Goal: Task Accomplishment & Management: Manage account settings

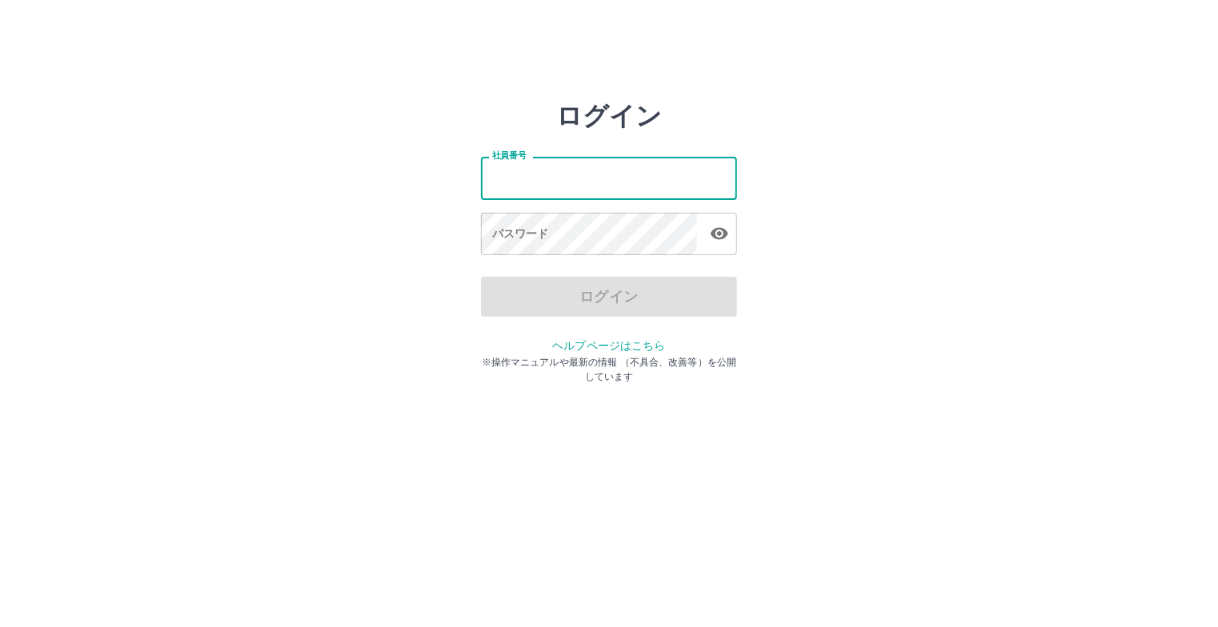
click at [573, 179] on input "社員番号" at bounding box center [609, 178] width 256 height 42
type input "*******"
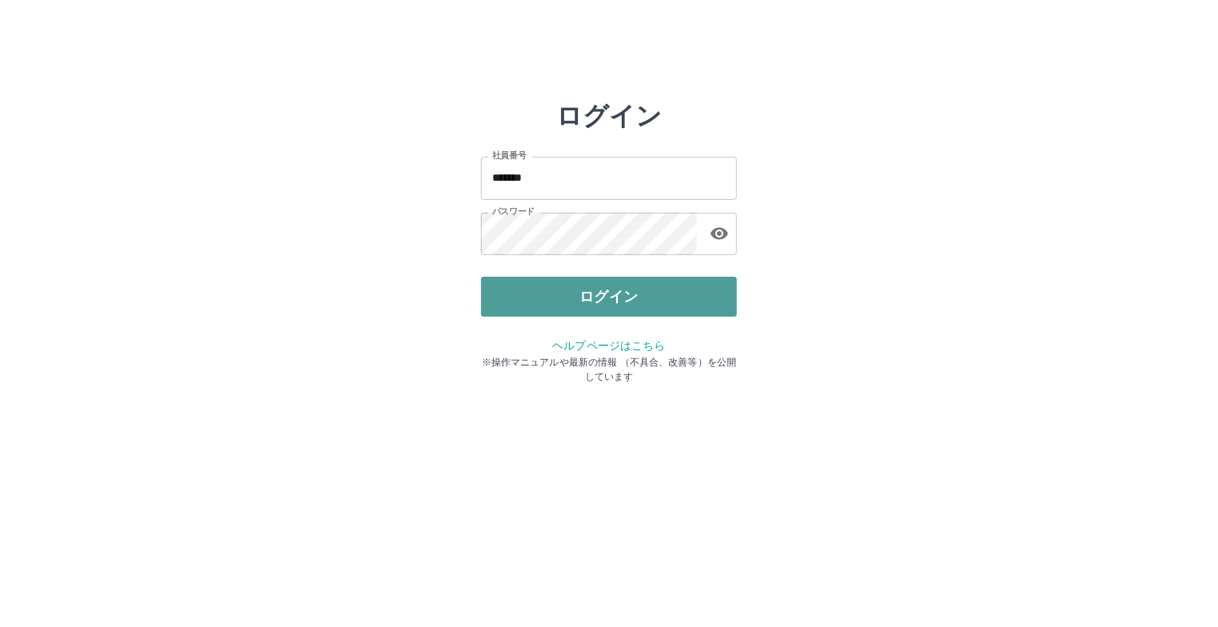
click at [557, 291] on button "ログイン" at bounding box center [609, 297] width 256 height 40
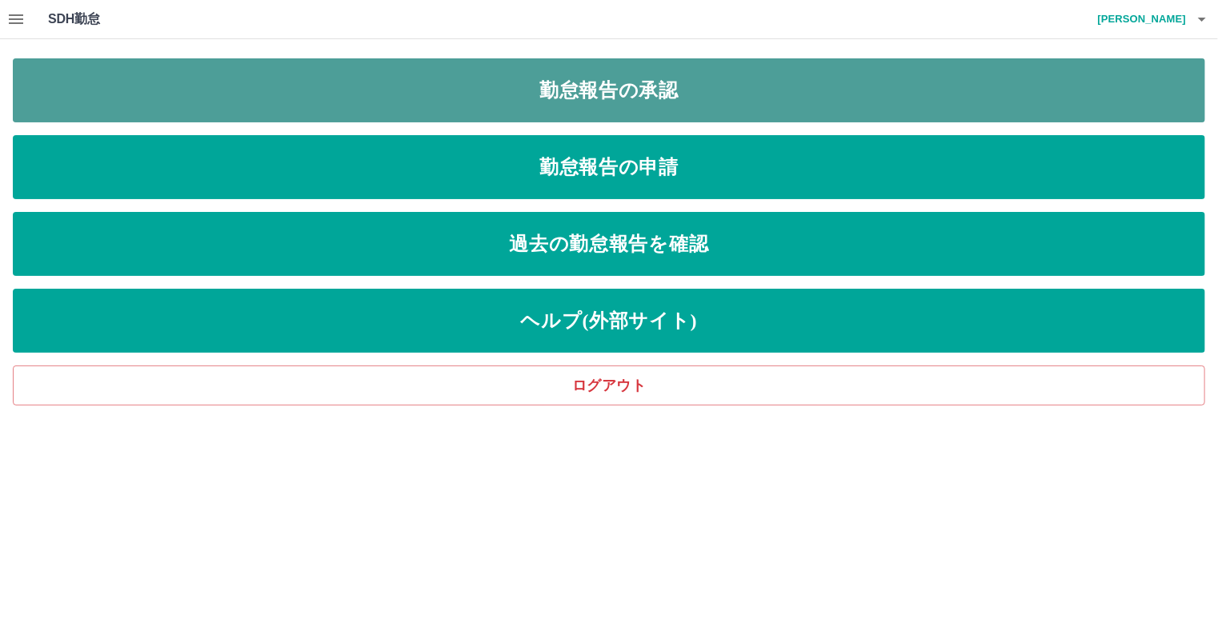
click at [629, 86] on link "勤怠報告の承認" at bounding box center [609, 90] width 1192 height 64
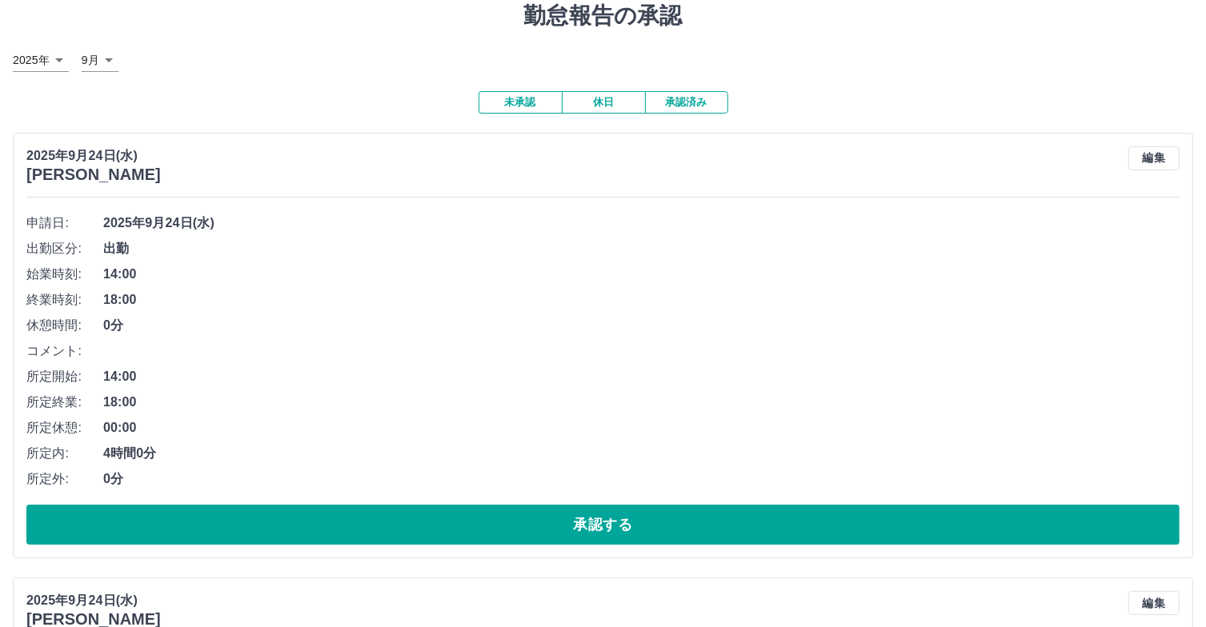
scroll to position [80, 0]
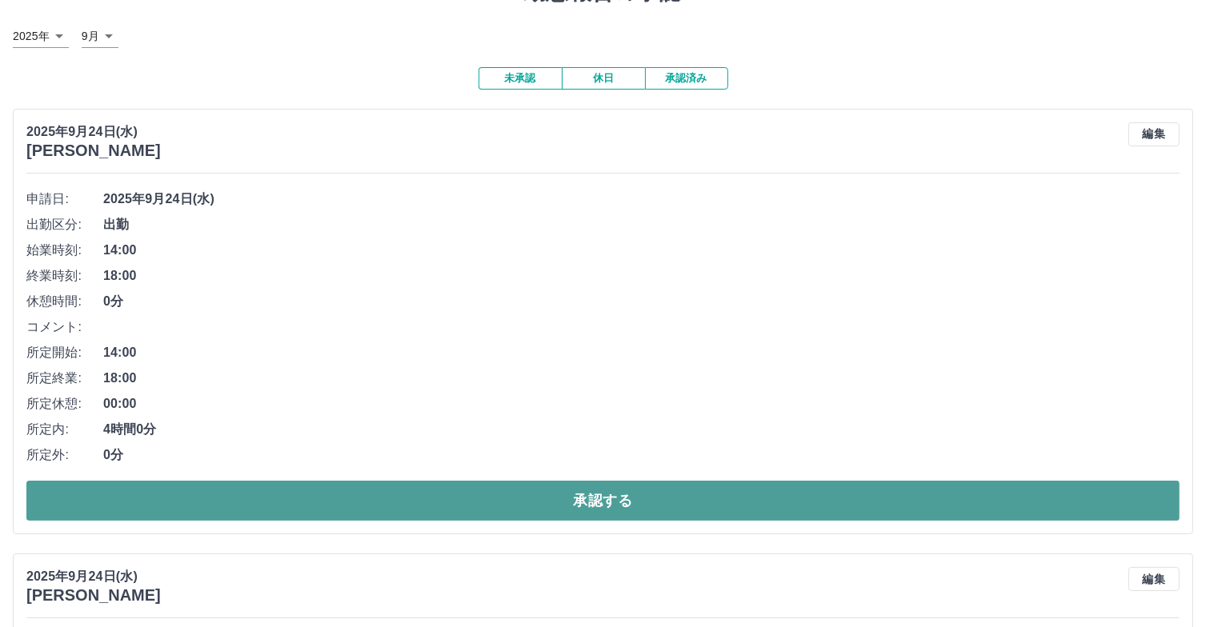
click at [262, 493] on button "承認する" at bounding box center [602, 501] width 1153 height 40
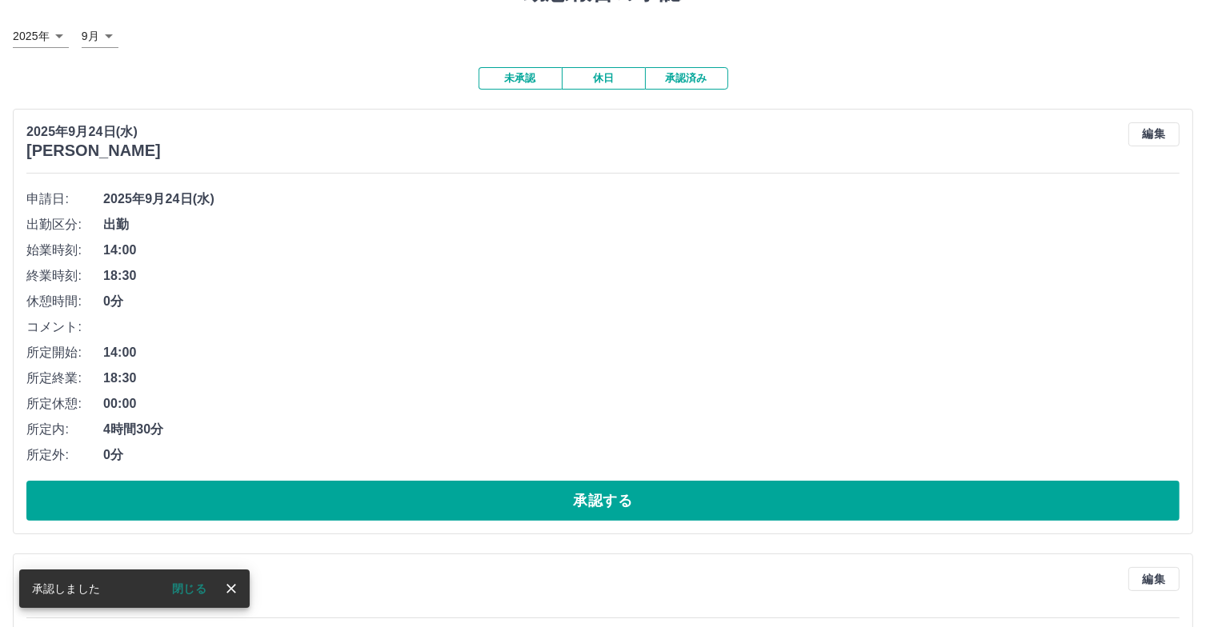
scroll to position [160, 0]
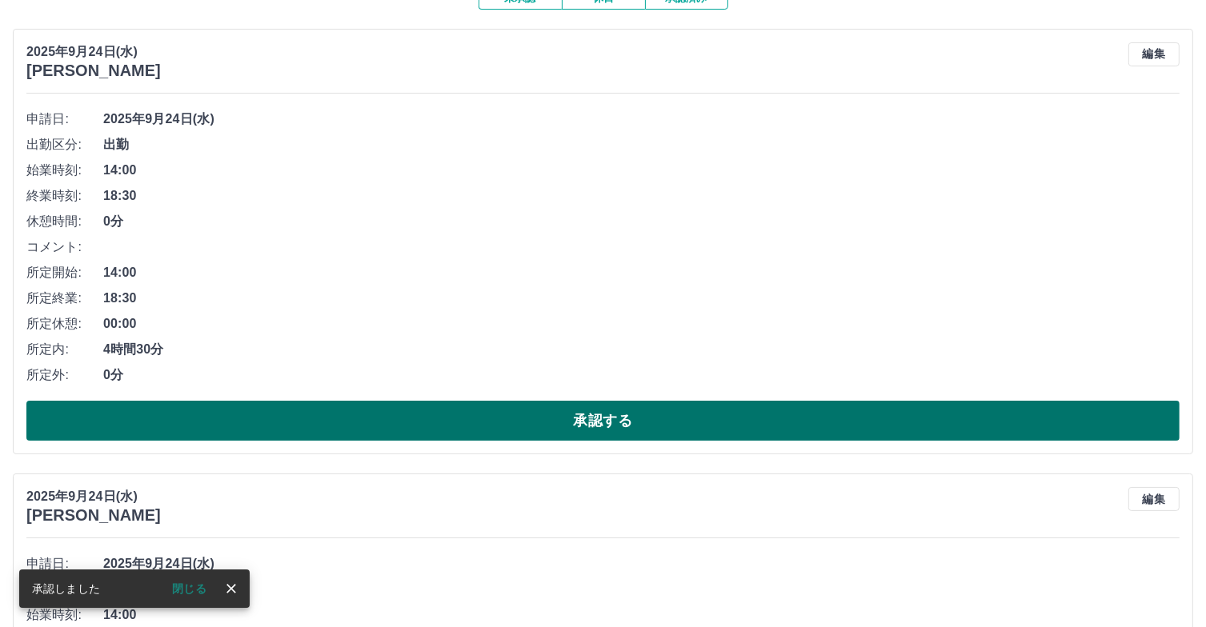
click at [266, 430] on button "承認する" at bounding box center [602, 421] width 1153 height 40
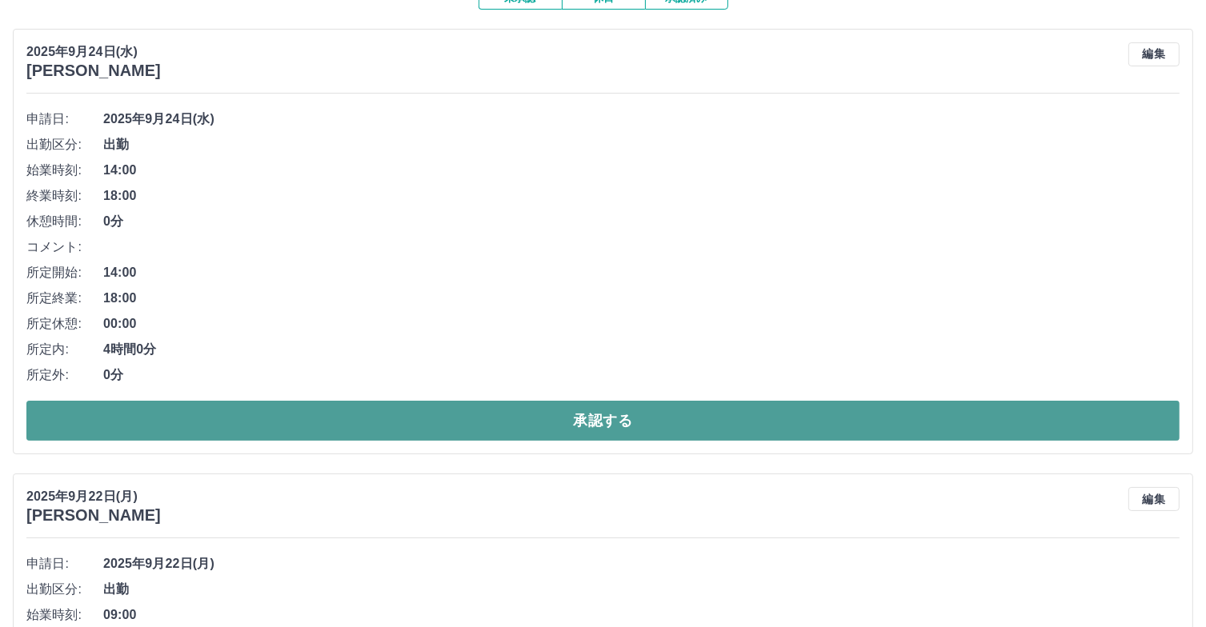
click at [266, 429] on button "承認する" at bounding box center [602, 421] width 1153 height 40
click at [475, 426] on button "承認する" at bounding box center [602, 421] width 1153 height 40
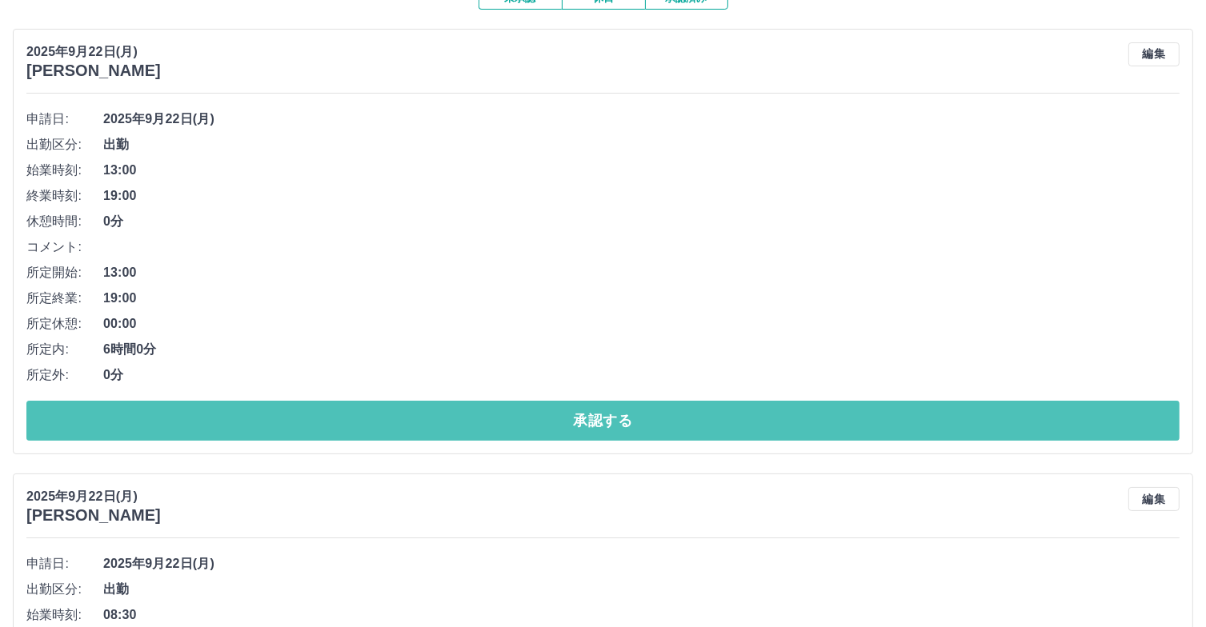
click at [475, 425] on button "承認する" at bounding box center [602, 421] width 1153 height 40
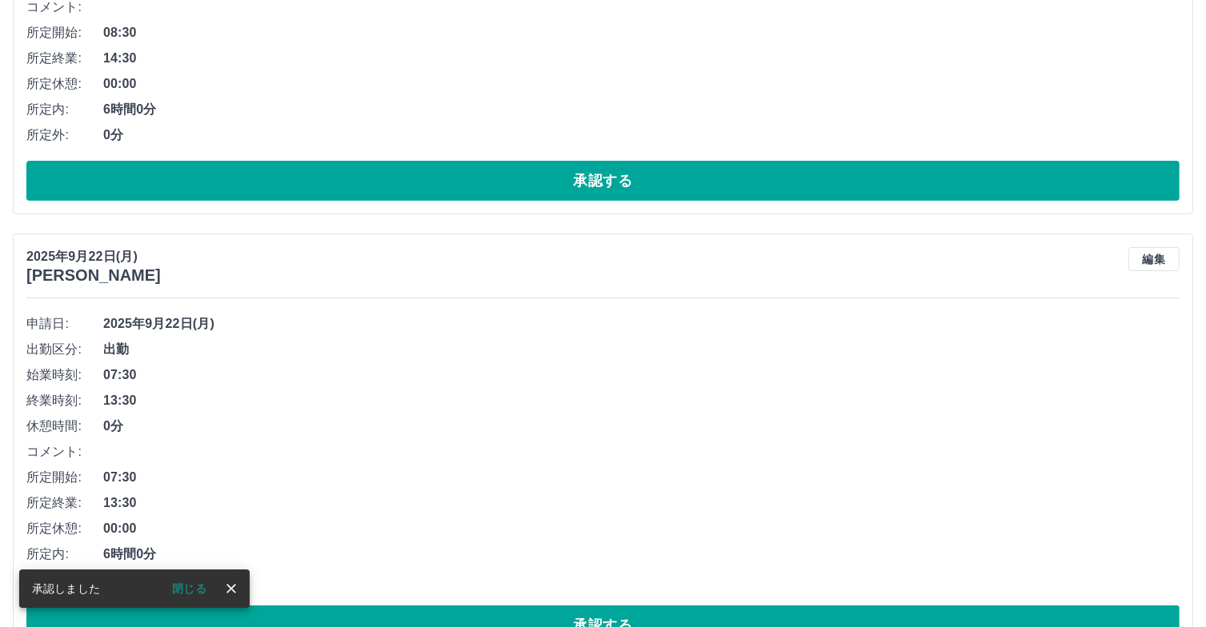
scroll to position [560, 0]
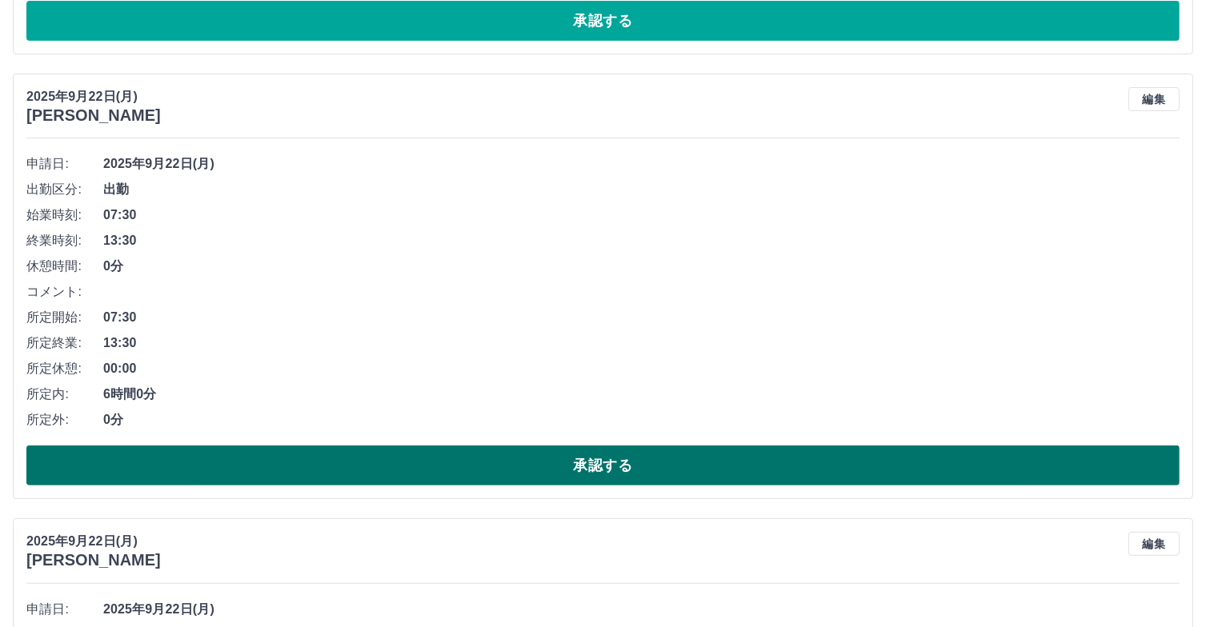
click at [436, 463] on button "承認する" at bounding box center [602, 466] width 1153 height 40
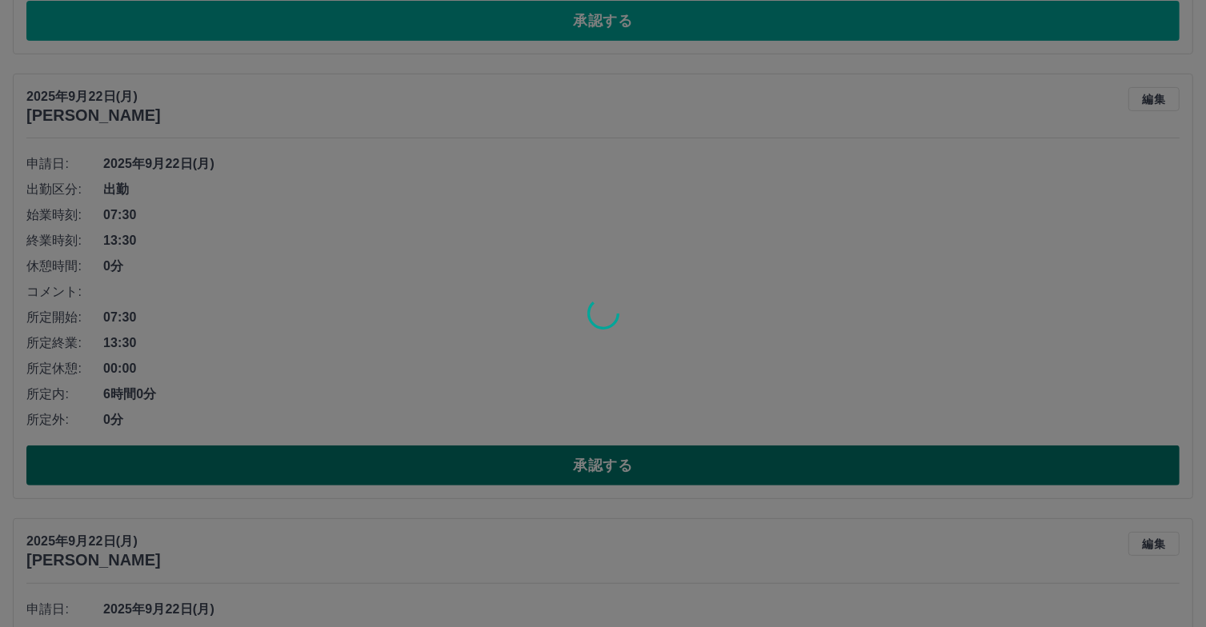
scroll to position [1004, 0]
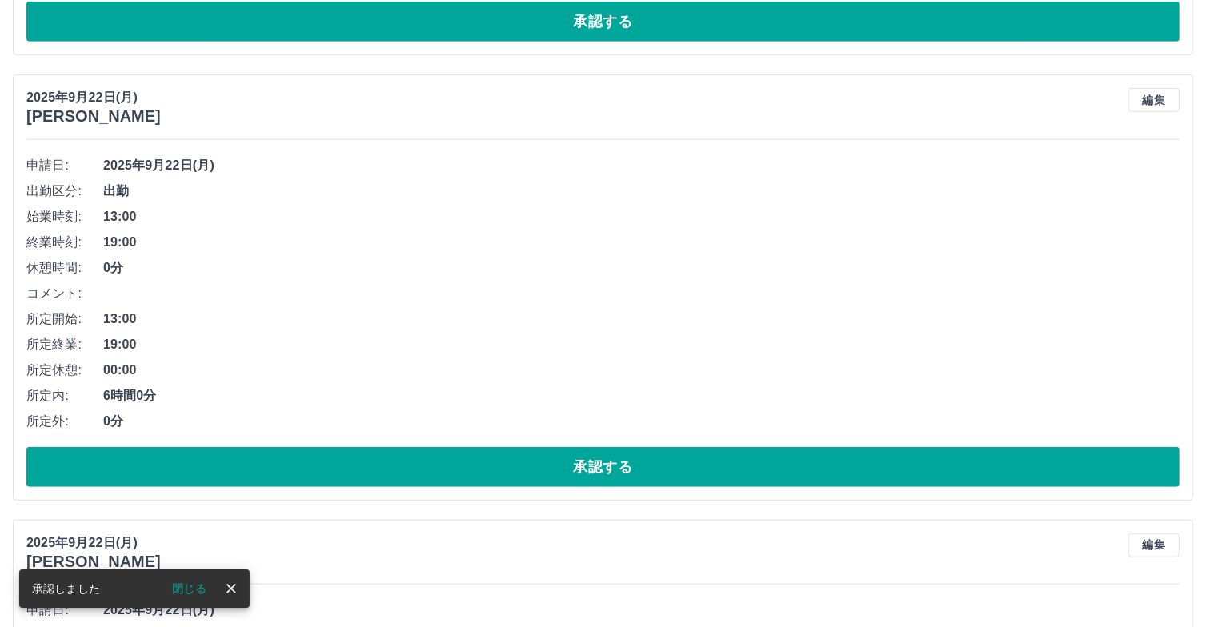
click at [436, 463] on button "承認する" at bounding box center [602, 467] width 1153 height 40
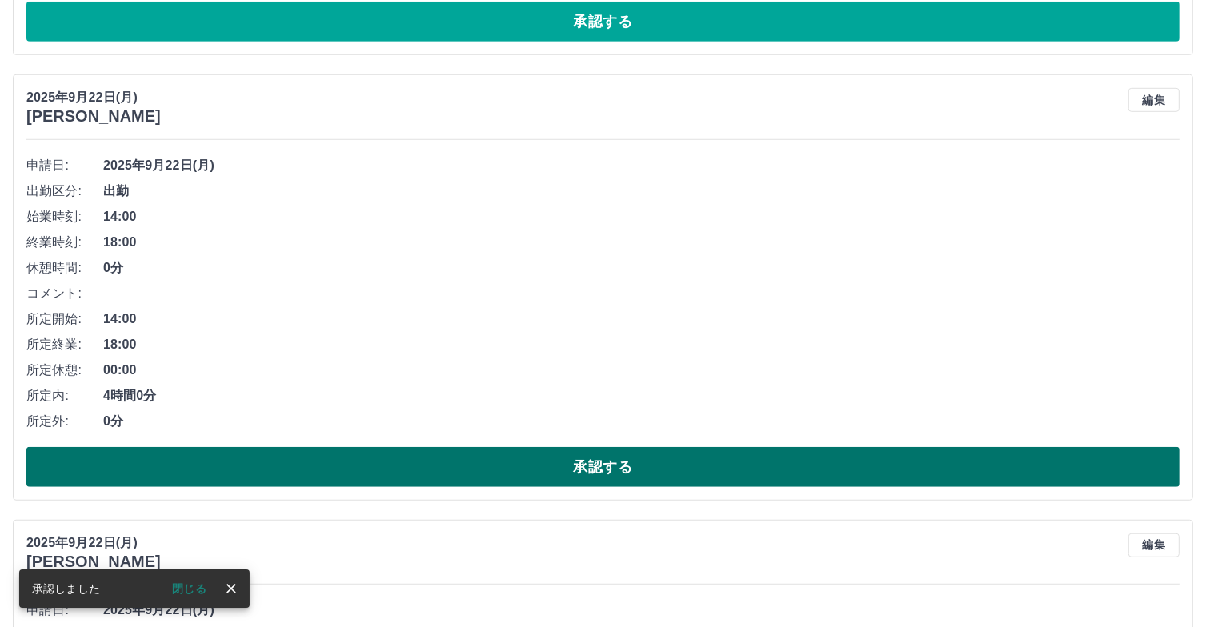
click at [446, 466] on button "承認する" at bounding box center [602, 467] width 1153 height 40
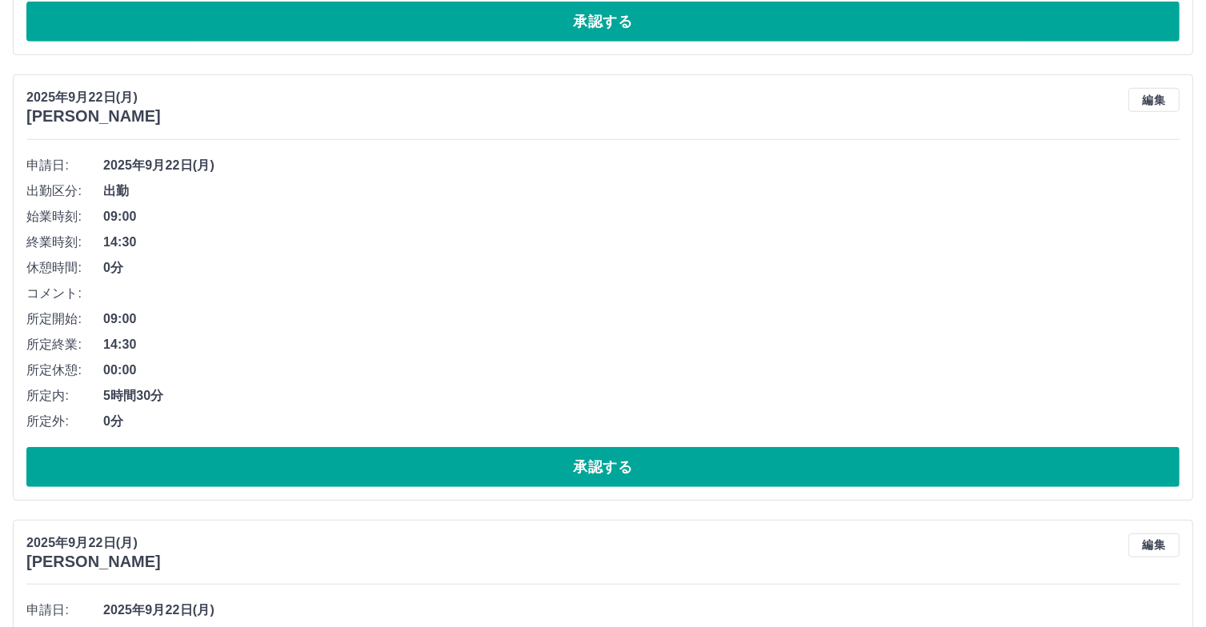
click at [446, 466] on button "承認する" at bounding box center [602, 467] width 1153 height 40
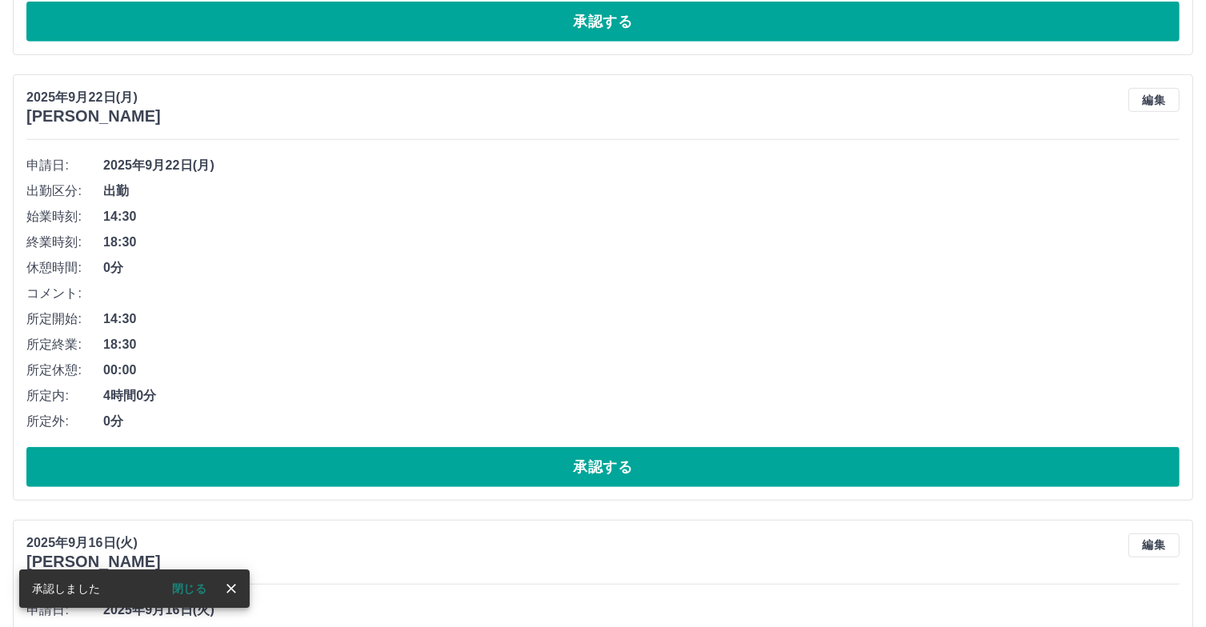
click at [446, 466] on button "承認する" at bounding box center [602, 467] width 1153 height 40
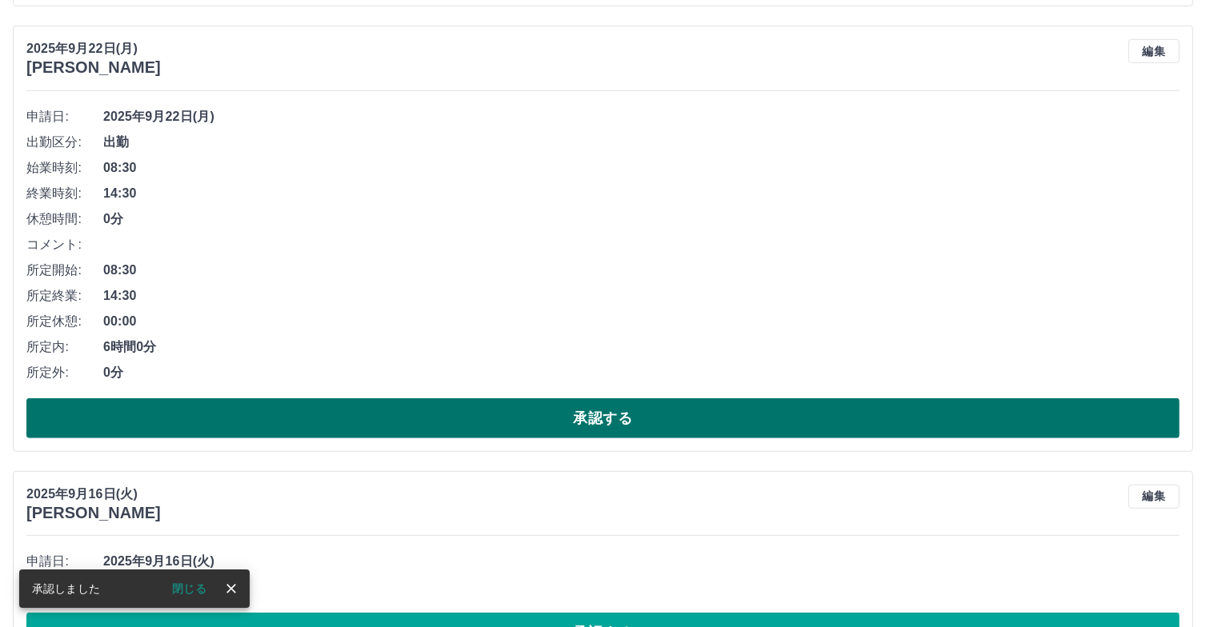
scroll to position [889, 0]
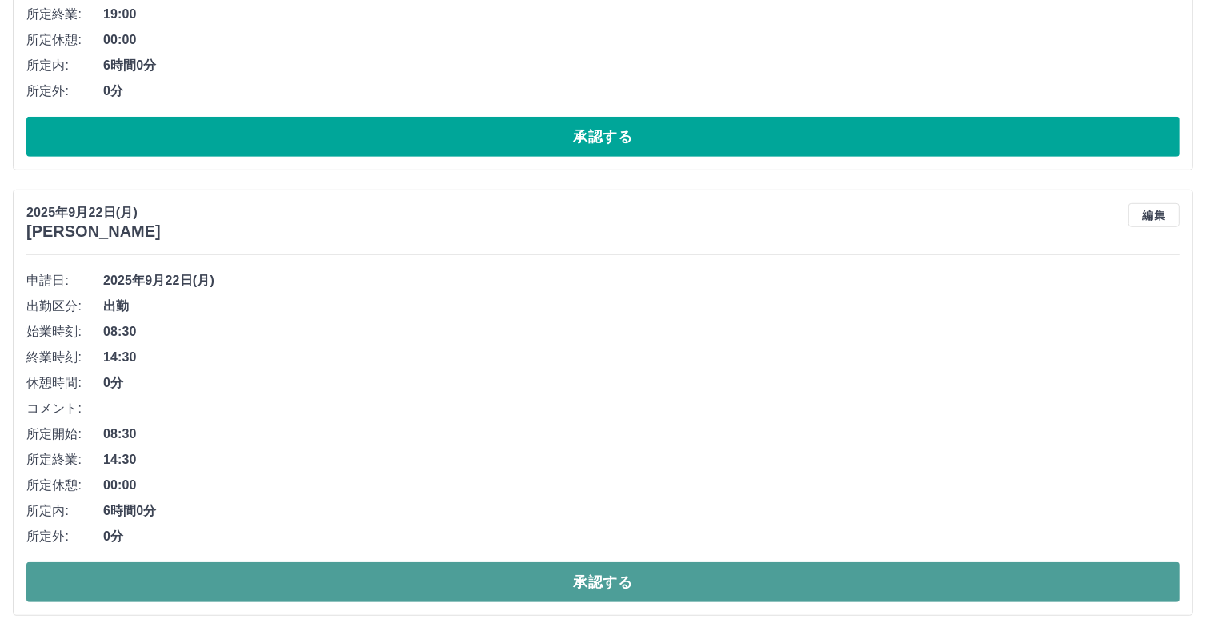
click at [514, 594] on button "承認する" at bounding box center [602, 582] width 1153 height 40
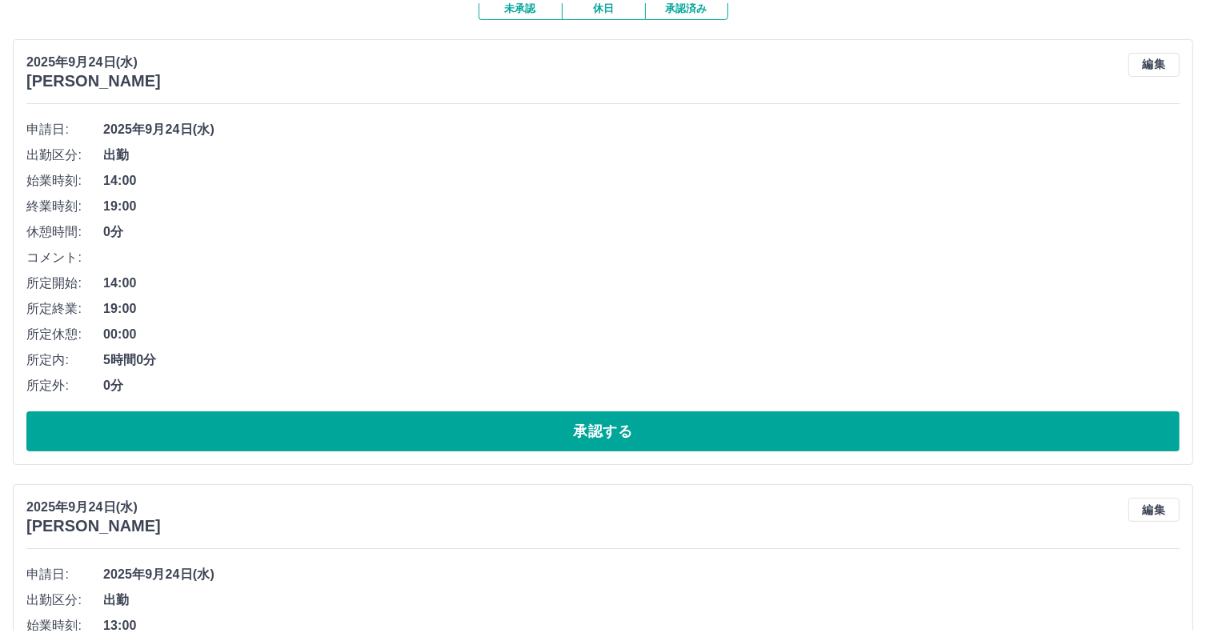
scroll to position [0, 0]
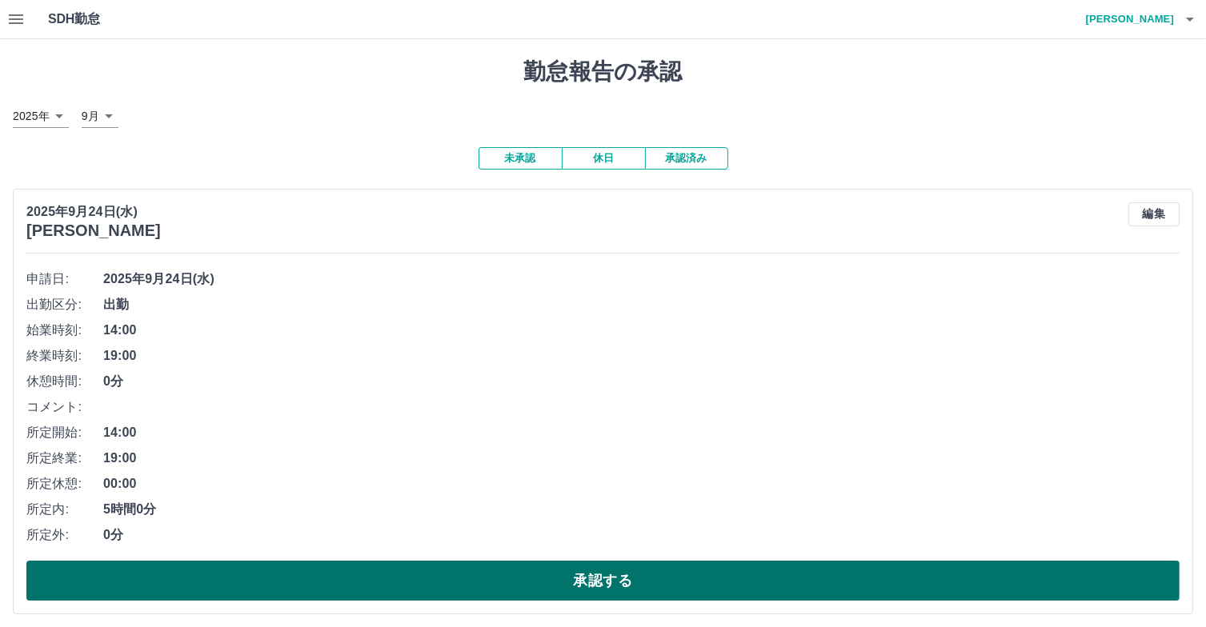
click at [609, 594] on button "承認する" at bounding box center [602, 581] width 1153 height 40
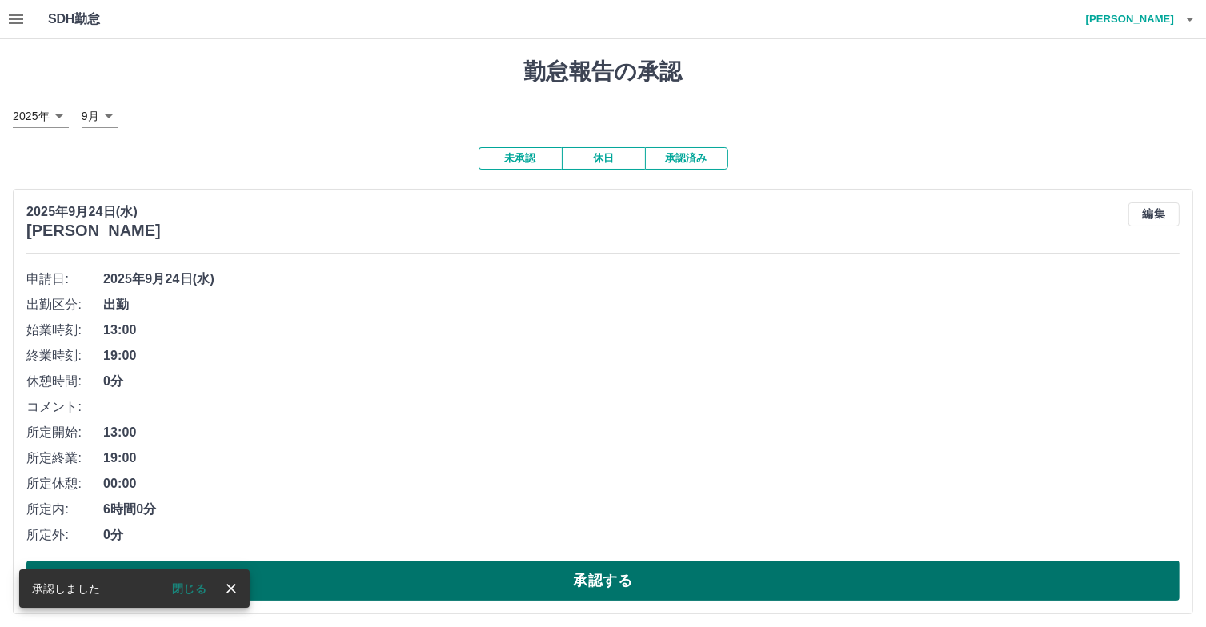
click at [509, 589] on button "承認する" at bounding box center [602, 581] width 1153 height 40
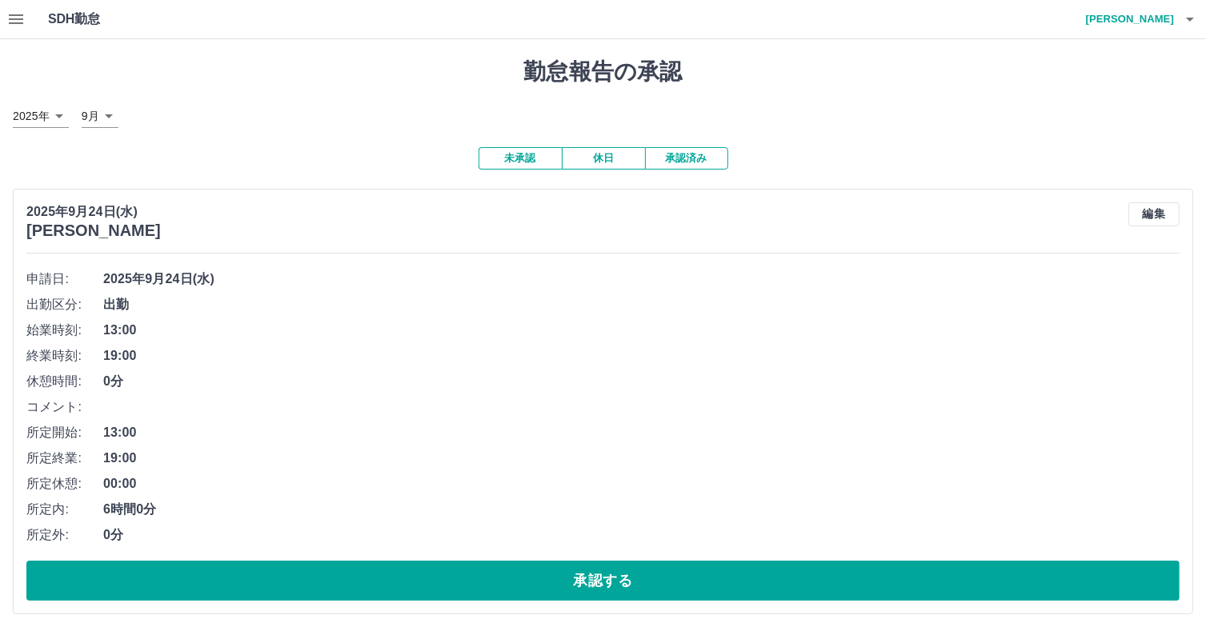
click at [509, 589] on button "承認する" at bounding box center [602, 581] width 1153 height 40
